Goal: Navigation & Orientation: Go to known website

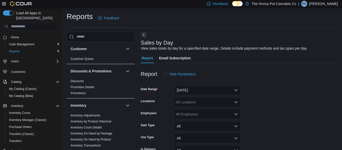
scroll to position [12, 0]
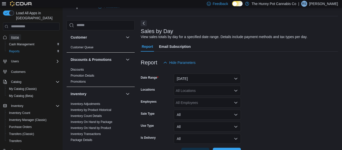
click at [17, 35] on span "Home" at bounding box center [15, 37] width 8 height 4
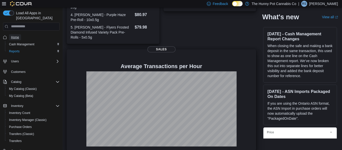
scroll to position [3, 0]
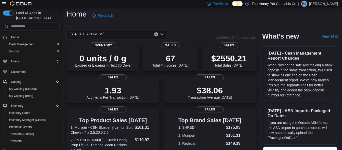
click at [333, 4] on p "Robin Snoek" at bounding box center [323, 4] width 29 height 6
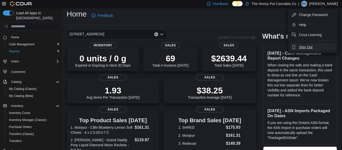
click at [312, 47] on span "Sign Out" at bounding box center [306, 47] width 14 height 5
